Goal: Entertainment & Leisure: Consume media (video, audio)

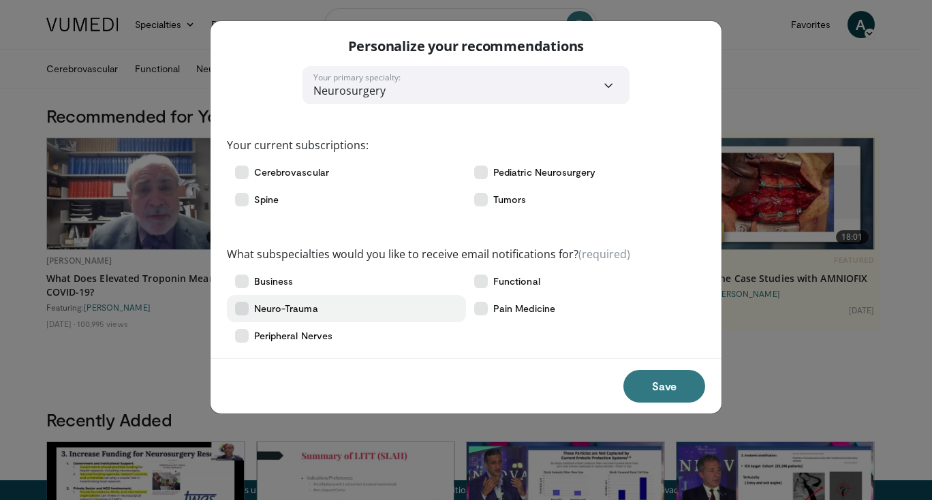
click at [318, 308] on label "Neuro-Trauma" at bounding box center [346, 308] width 239 height 27
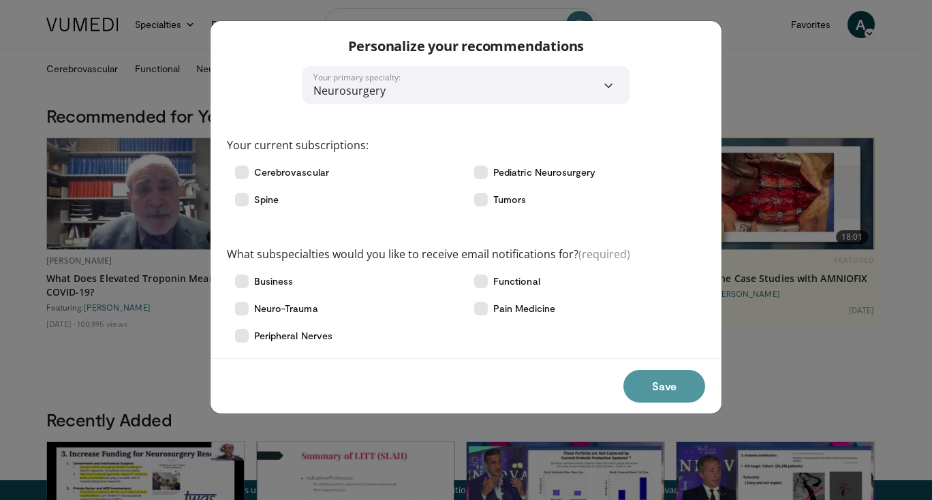
click at [659, 381] on button "Save" at bounding box center [664, 386] width 82 height 33
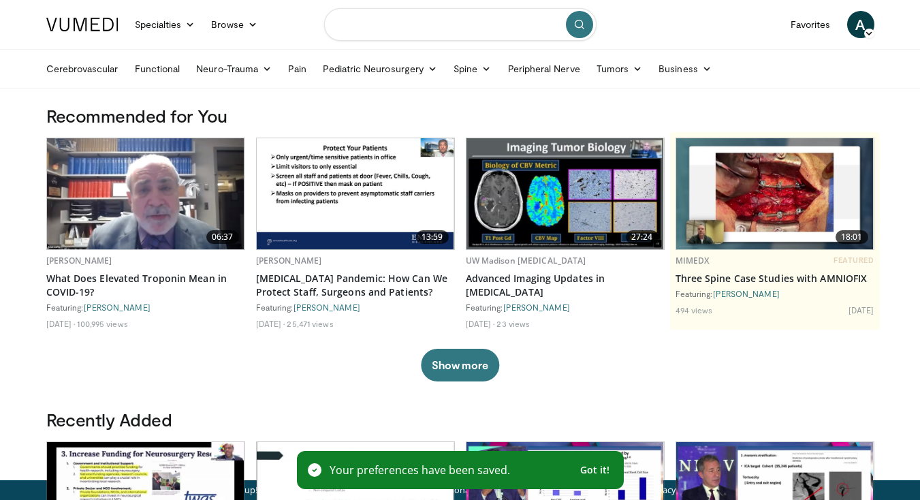
click at [409, 40] on input "Search topics, interventions" at bounding box center [460, 24] width 272 height 33
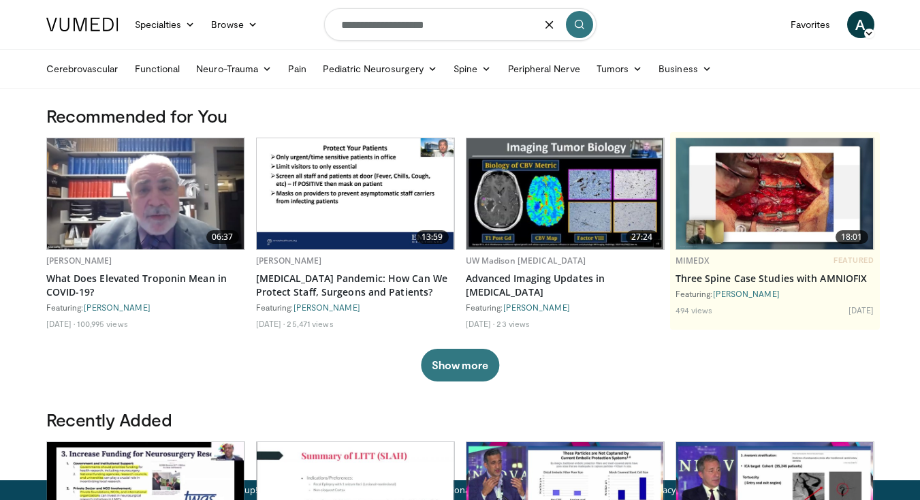
type input "**********"
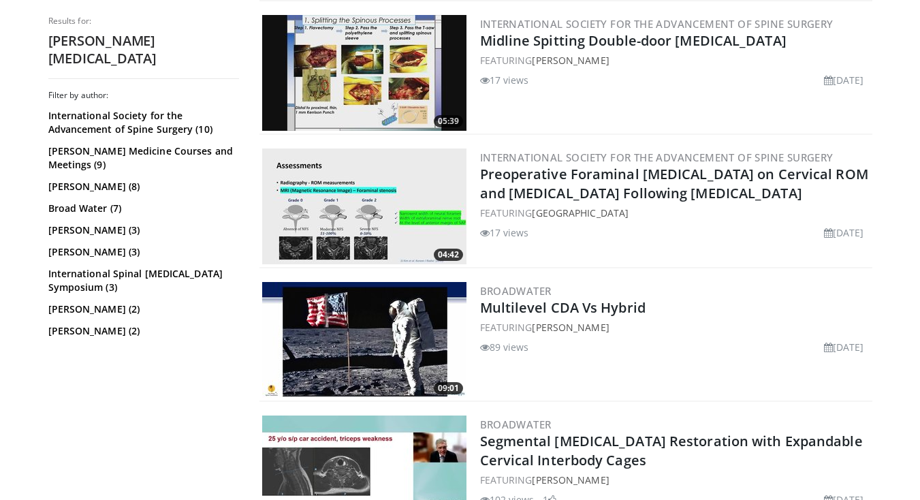
scroll to position [540, 0]
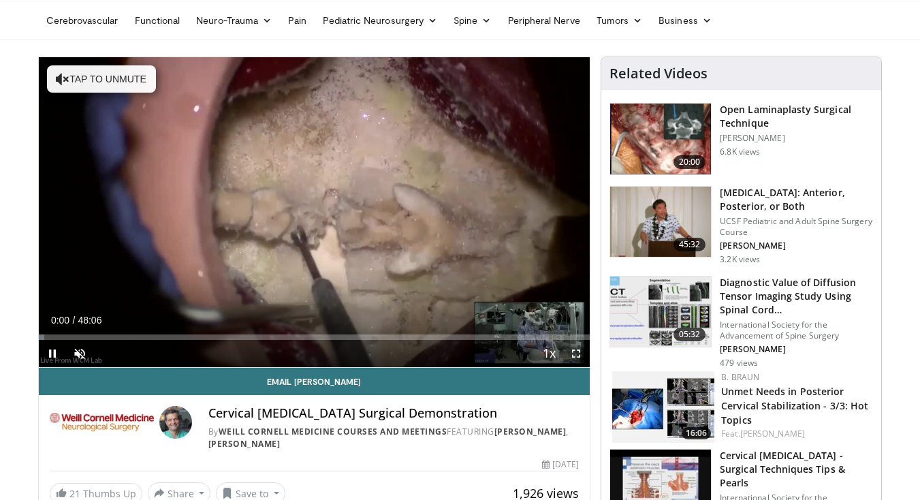
scroll to position [48, 0]
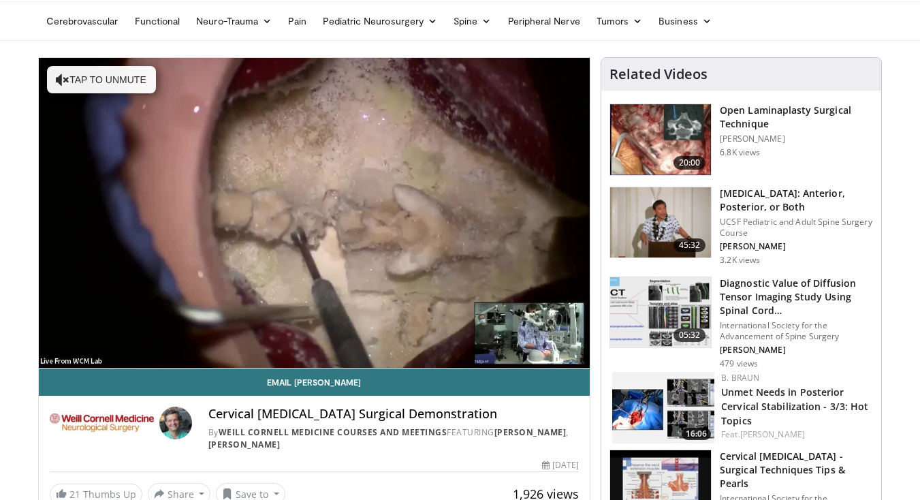
click at [78, 355] on div "10 seconds Tap to unmute" at bounding box center [315, 213] width 552 height 310
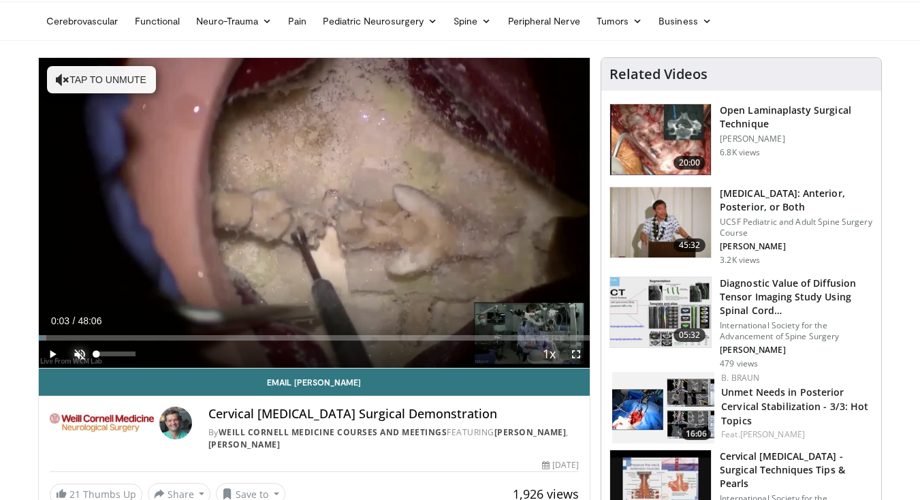
click at [78, 355] on span "Video Player" at bounding box center [79, 354] width 27 height 27
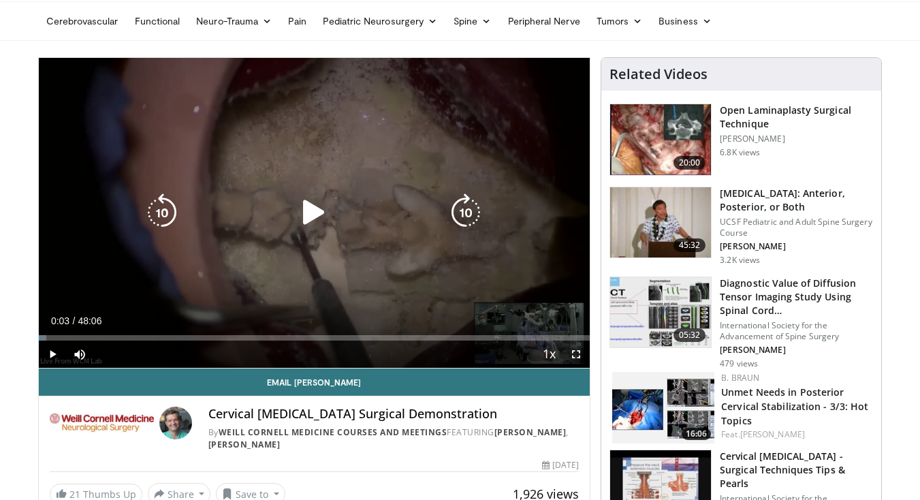
click at [322, 220] on icon "Video Player" at bounding box center [314, 212] width 38 height 38
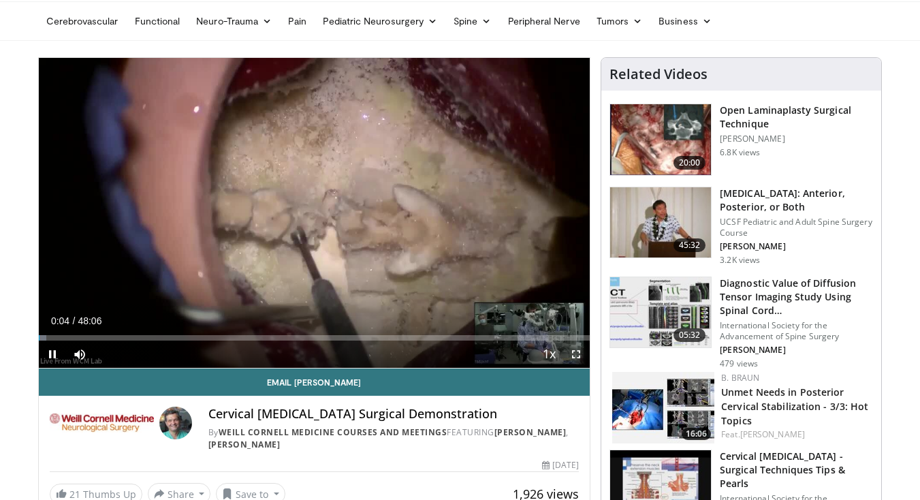
click at [576, 356] on span "Video Player" at bounding box center [576, 354] width 27 height 27
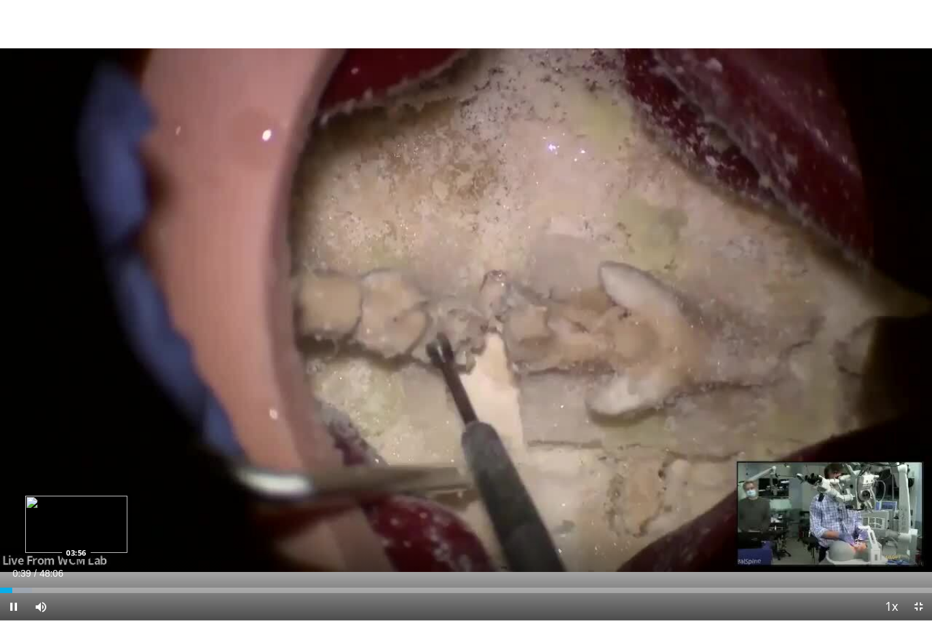
click at [76, 499] on div "Loaded : 3.46% 00:39 03:56" at bounding box center [466, 590] width 932 height 5
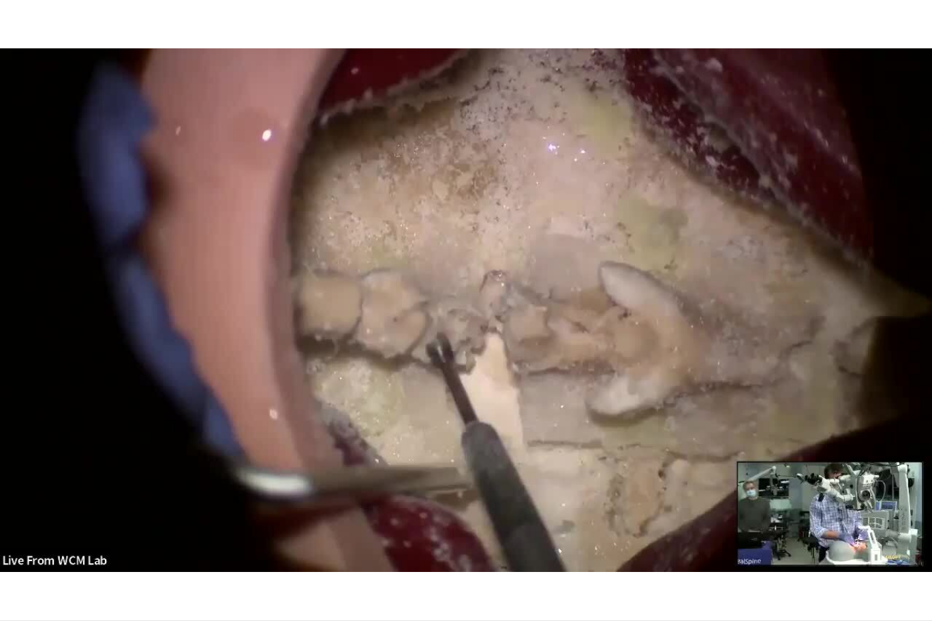
click at [183, 499] on div "10 seconds Tap to unmute" at bounding box center [466, 310] width 932 height 621
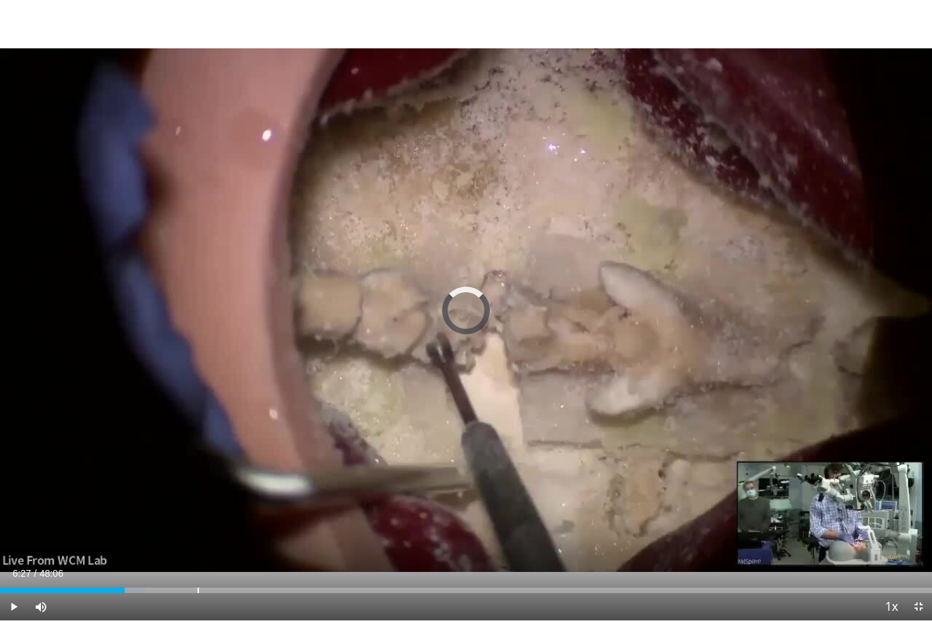
drag, startPoint x: 183, startPoint y: 593, endPoint x: 198, endPoint y: 595, distance: 15.1
click at [198, 499] on div "Current Time 6:27 / Duration 48:06 Play Skip Backward Skip Forward Mute 100% Lo…" at bounding box center [466, 606] width 932 height 27
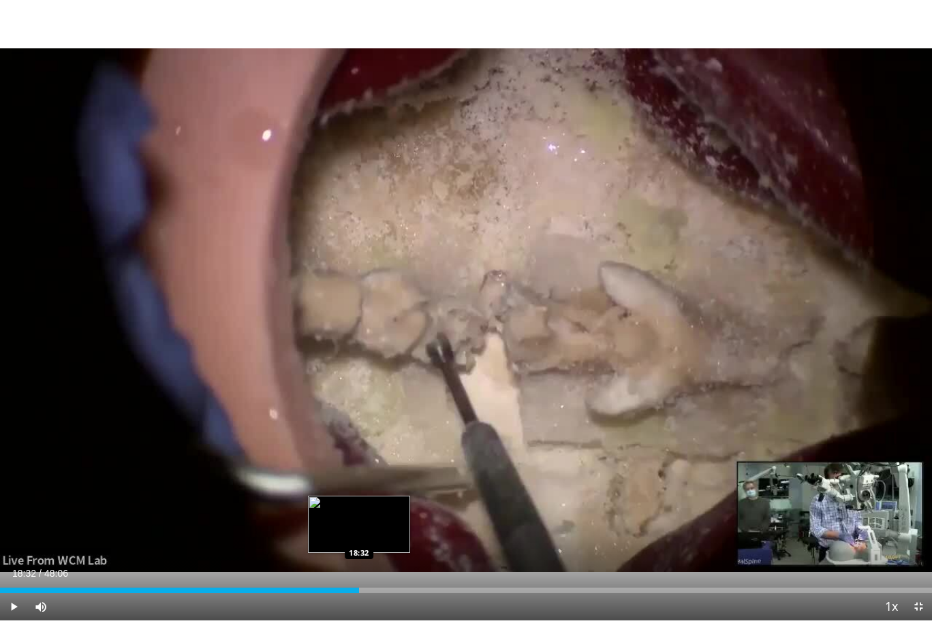
click at [359, 499] on div "Loaded : 36.31% 16:27 18:32" at bounding box center [466, 590] width 932 height 5
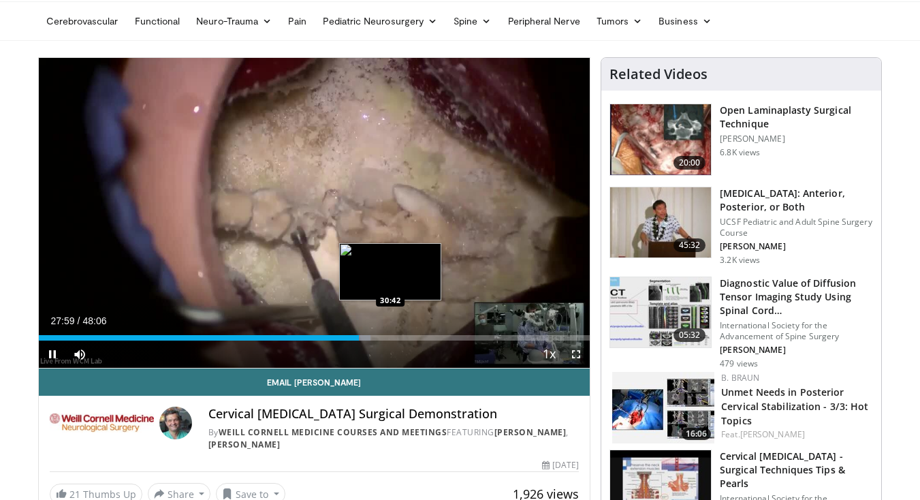
click at [391, 338] on div "Loaded : 60.27% 27:59 30:42" at bounding box center [315, 337] width 552 height 5
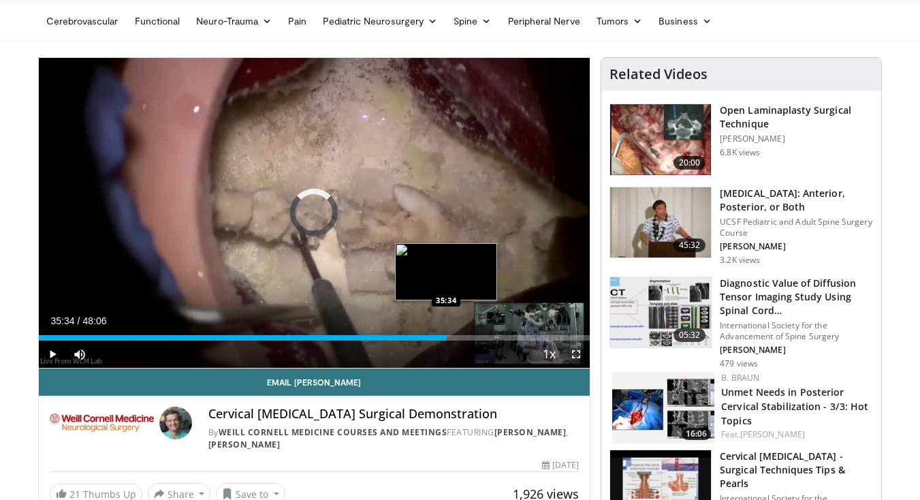
click at [446, 334] on div "Loaded : 66.40% 35:34 35:34" at bounding box center [315, 334] width 552 height 13
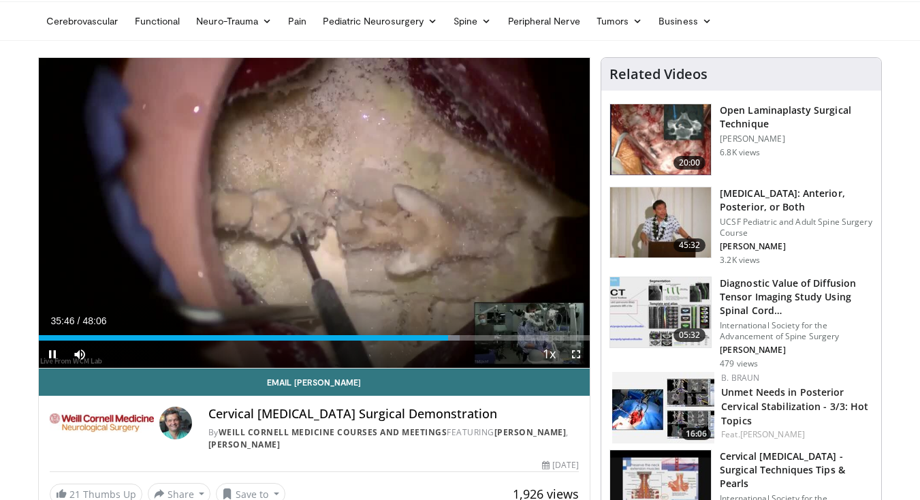
click at [543, 106] on div "10 seconds Tap to unmute" at bounding box center [315, 213] width 552 height 310
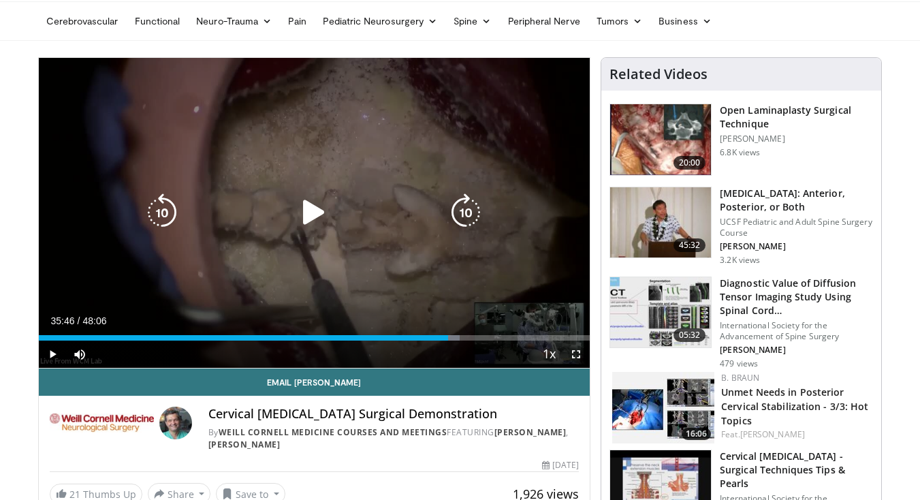
click at [482, 153] on div "10 seconds Tap to unmute" at bounding box center [315, 213] width 552 height 310
